Goal: Task Accomplishment & Management: Use online tool/utility

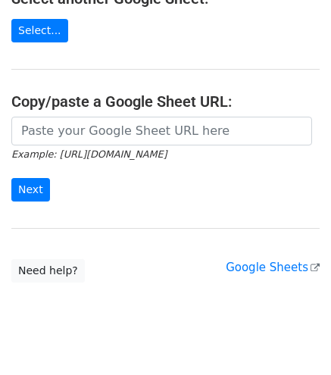
scroll to position [303, 0]
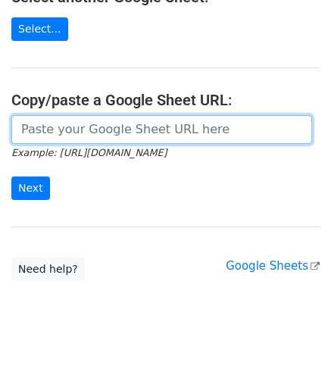
click at [99, 127] on input "url" at bounding box center [161, 129] width 301 height 29
paste input "[URL][DOMAIN_NAME]"
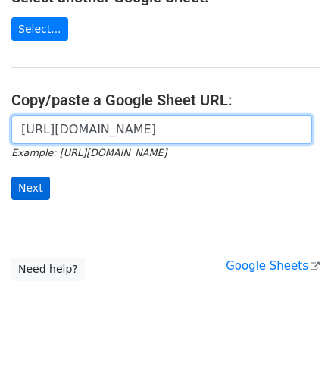
scroll to position [0, 372]
type input "[URL][DOMAIN_NAME]"
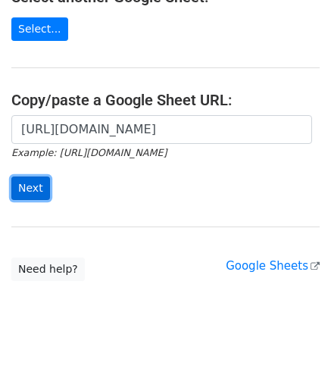
click at [38, 184] on input "Next" at bounding box center [30, 189] width 39 height 24
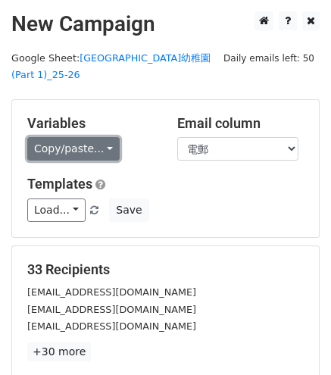
click at [106, 137] on link "Copy/paste..." at bounding box center [73, 149] width 93 height 24
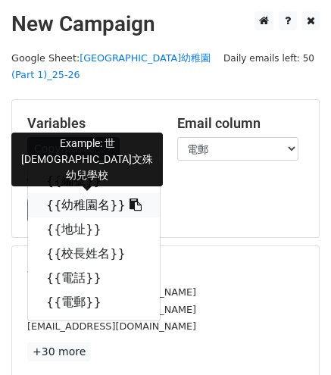
click at [96, 193] on link "{{幼稚園名}}" at bounding box center [94, 205] width 132 height 24
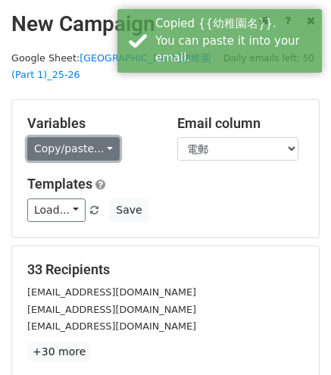
click at [77, 137] on link "Copy/paste..." at bounding box center [73, 149] width 93 height 24
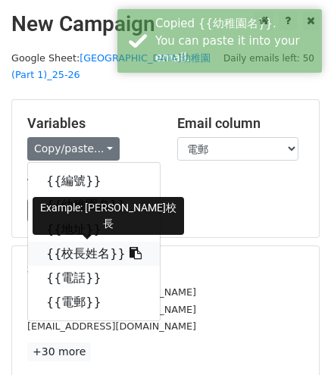
click at [74, 242] on link "{{校長姓名}}" at bounding box center [94, 254] width 132 height 24
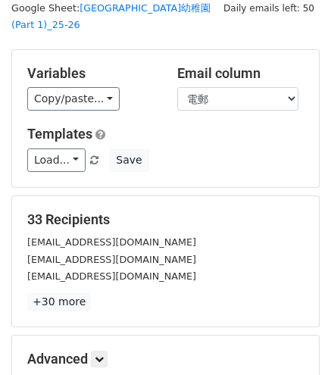
scroll to position [210, 0]
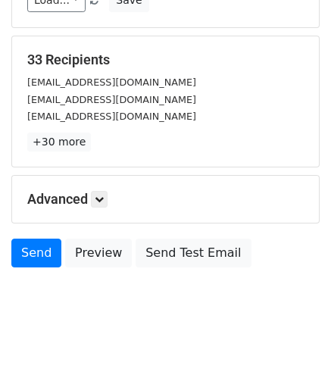
click at [110, 248] on div "Send Preview Send Test Email" at bounding box center [165, 257] width 331 height 36
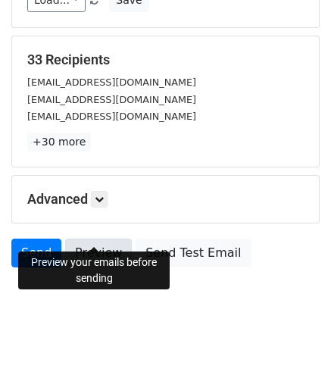
click at [110, 243] on link "Preview" at bounding box center [98, 253] width 67 height 29
